Goal: Check status: Check status

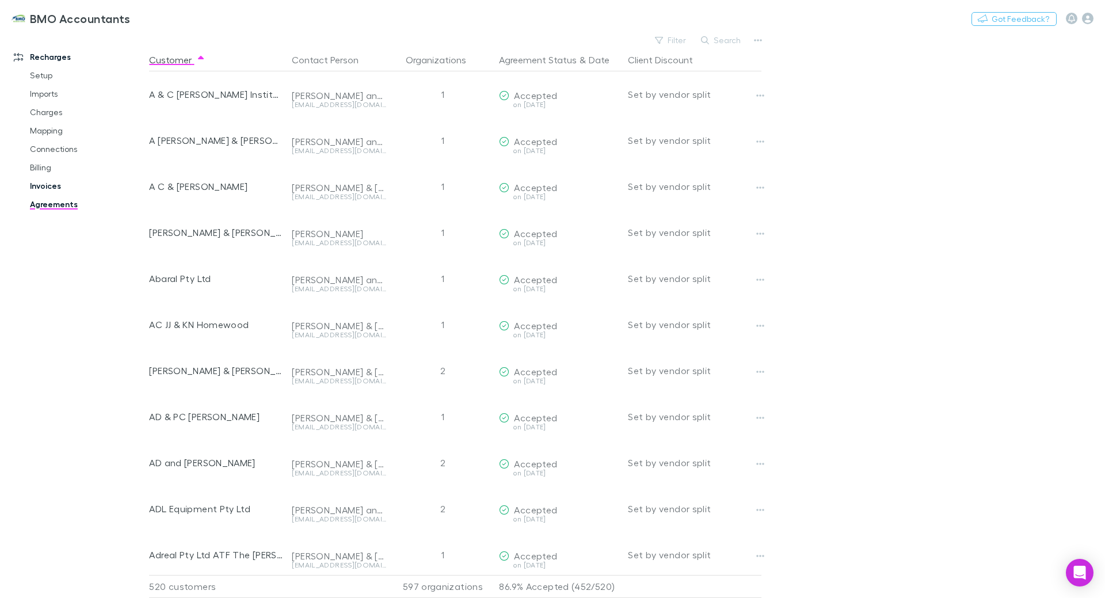
click at [43, 187] on link "Invoices" at bounding box center [86, 186] width 137 height 18
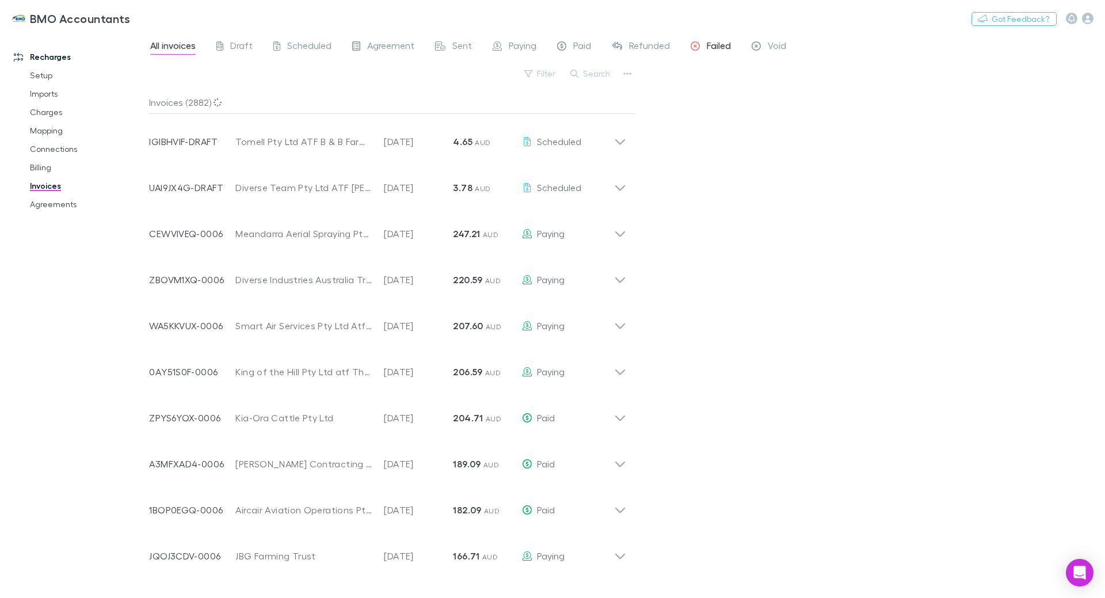
click at [720, 48] on span "Failed" at bounding box center [719, 47] width 24 height 15
